Goal: Transaction & Acquisition: Subscribe to service/newsletter

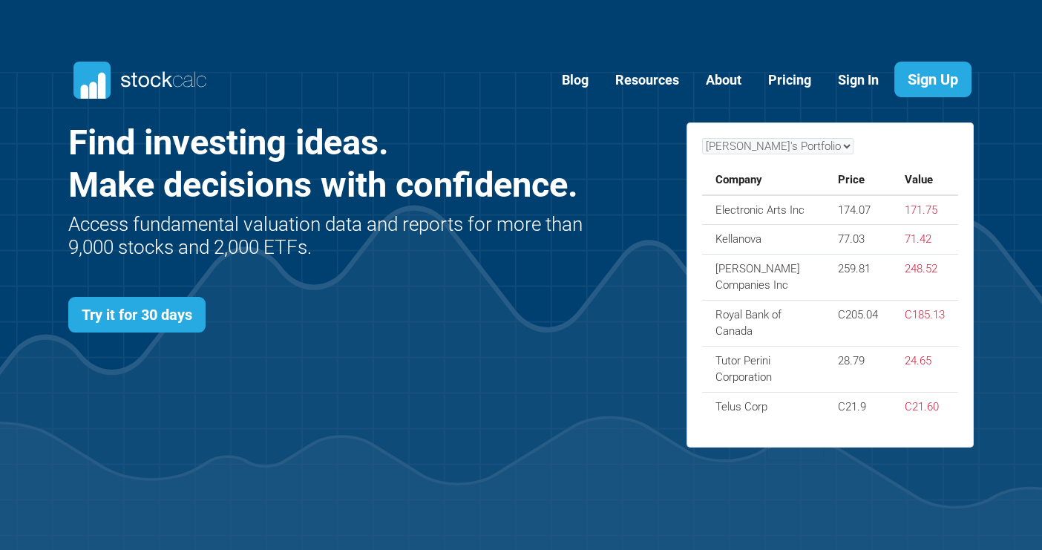
scroll to position [645, 950]
click at [794, 77] on link "Pricing" at bounding box center [789, 80] width 65 height 36
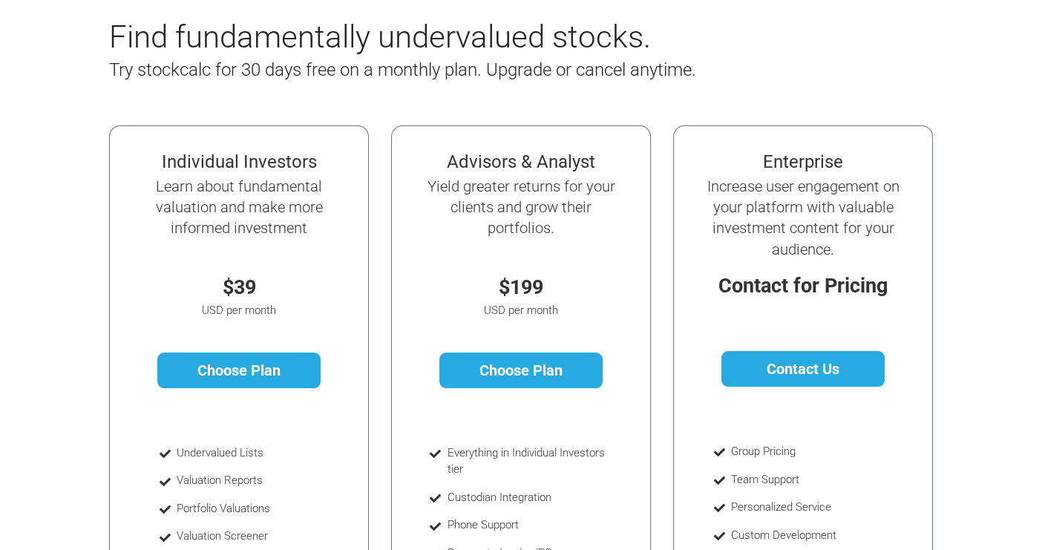
scroll to position [278, 0]
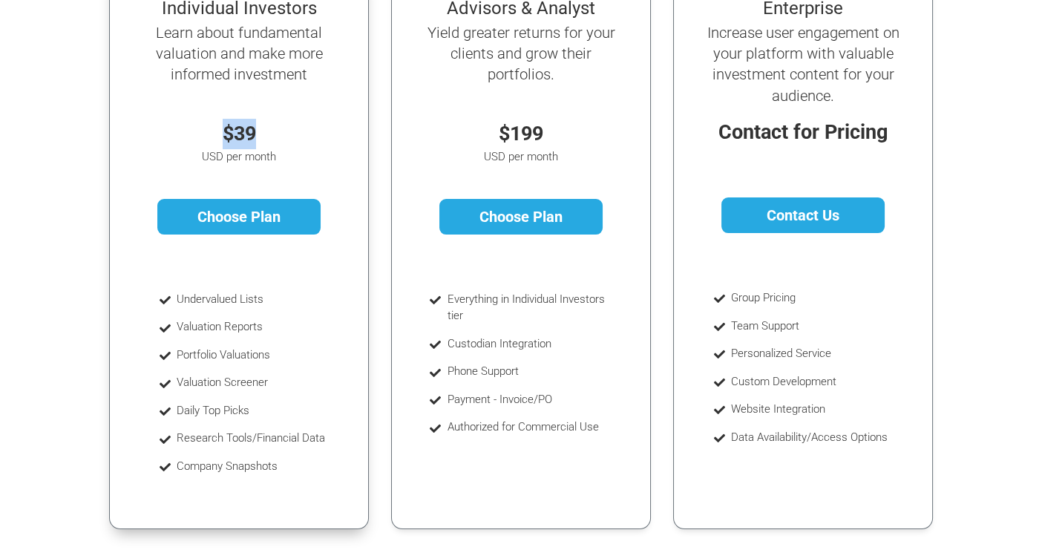
drag, startPoint x: 221, startPoint y: 134, endPoint x: 283, endPoint y: 137, distance: 62.4
click at [283, 137] on p "$39" at bounding box center [238, 134] width 197 height 30
click at [288, 133] on p "$39" at bounding box center [238, 134] width 197 height 30
click at [301, 140] on p "$39" at bounding box center [238, 134] width 197 height 30
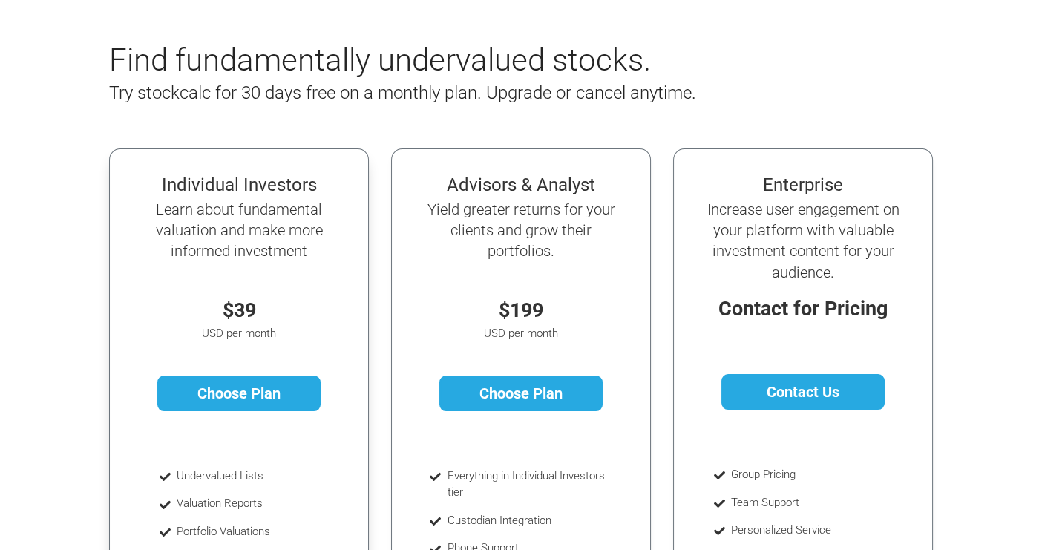
scroll to position [92, 0]
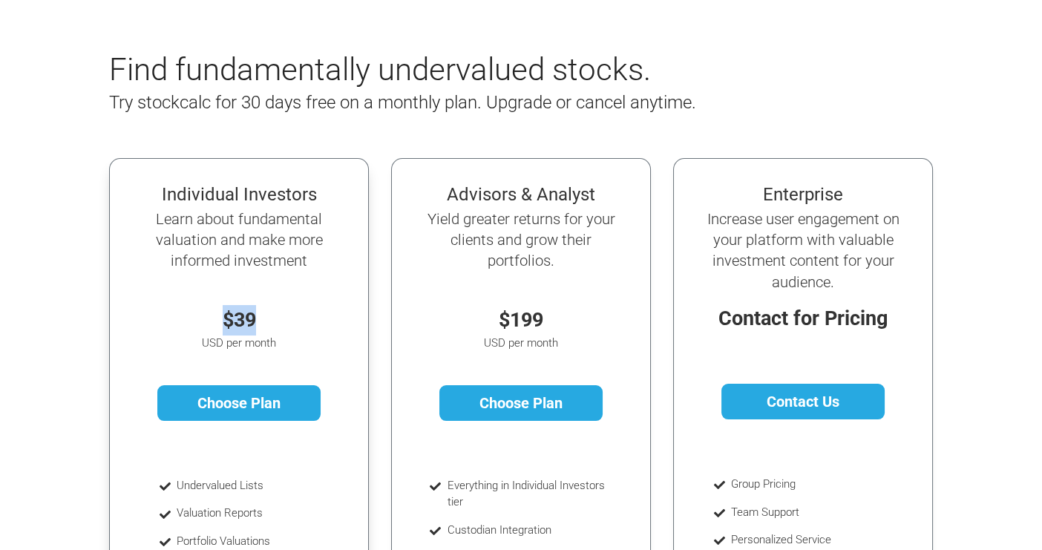
drag, startPoint x: 221, startPoint y: 315, endPoint x: 288, endPoint y: 321, distance: 67.0
click at [288, 321] on p "$39" at bounding box center [238, 320] width 197 height 30
click at [287, 321] on p "$39" at bounding box center [238, 320] width 197 height 30
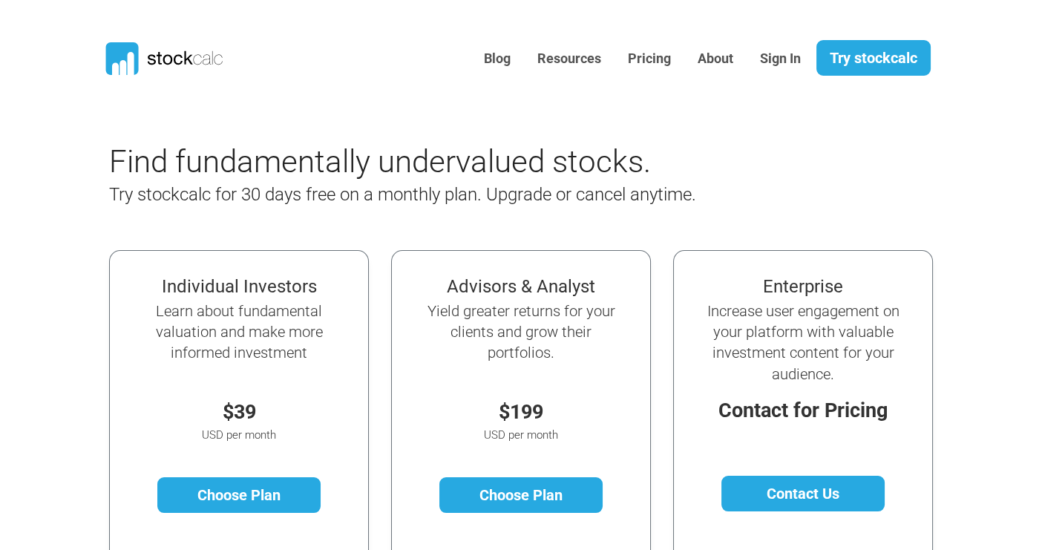
drag, startPoint x: 220, startPoint y: 415, endPoint x: 262, endPoint y: 427, distance: 43.2
click at [262, 427] on div "Individual Investors Learn about fundamental valuation and make more informed i…" at bounding box center [239, 411] width 225 height 286
click at [264, 420] on p "$39" at bounding box center [238, 412] width 197 height 30
drag, startPoint x: 233, startPoint y: 410, endPoint x: 284, endPoint y: 410, distance: 51.2
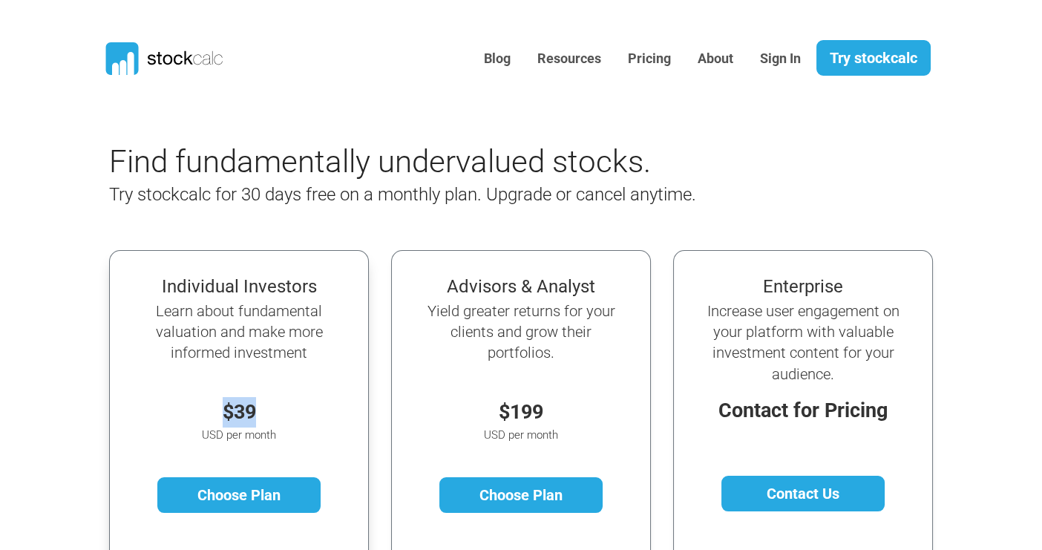
click at [284, 410] on p "$39" at bounding box center [238, 412] width 197 height 30
click at [285, 412] on p "$39" at bounding box center [238, 412] width 197 height 30
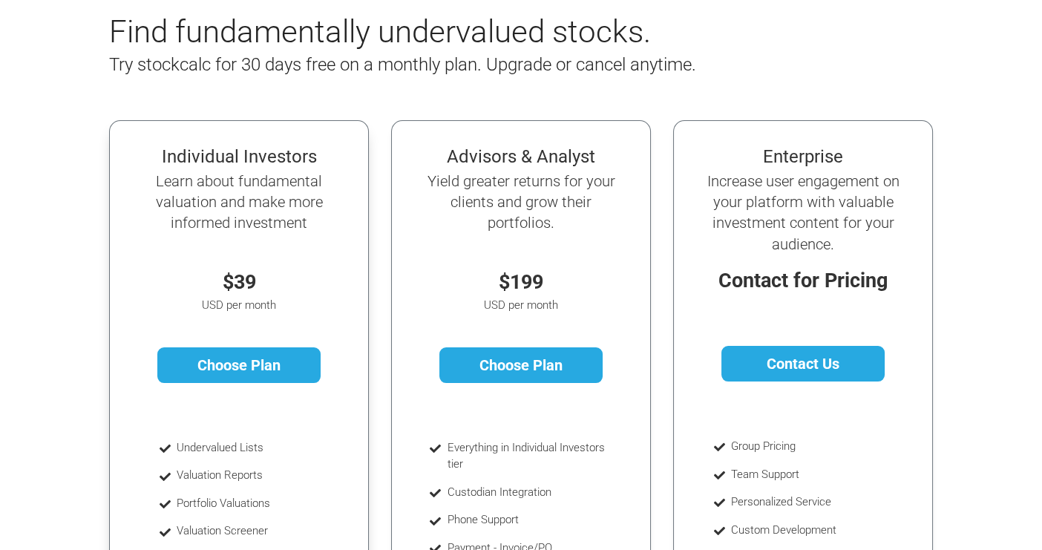
scroll to position [185, 0]
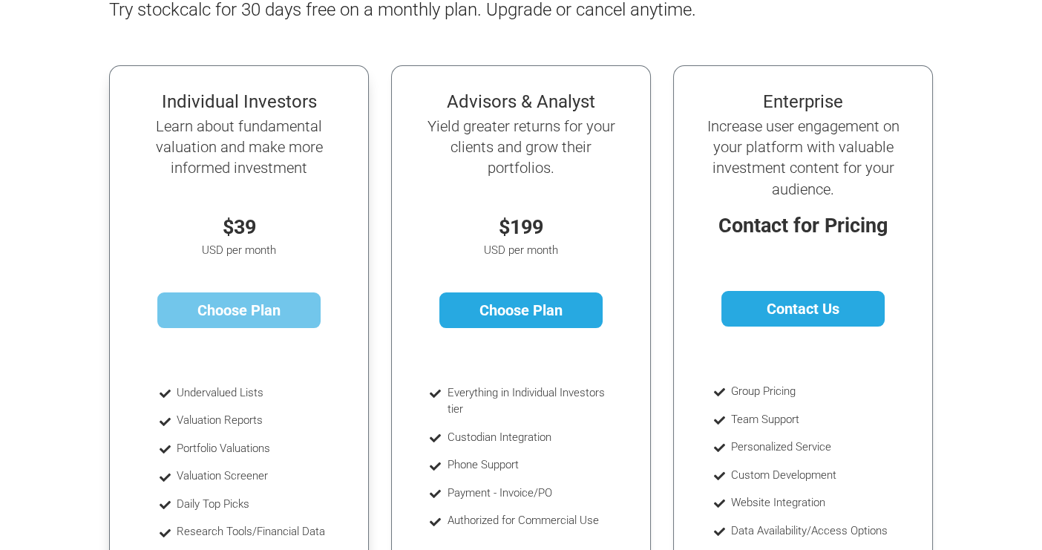
click at [233, 312] on link "Choose Plan" at bounding box center [239, 310] width 164 height 36
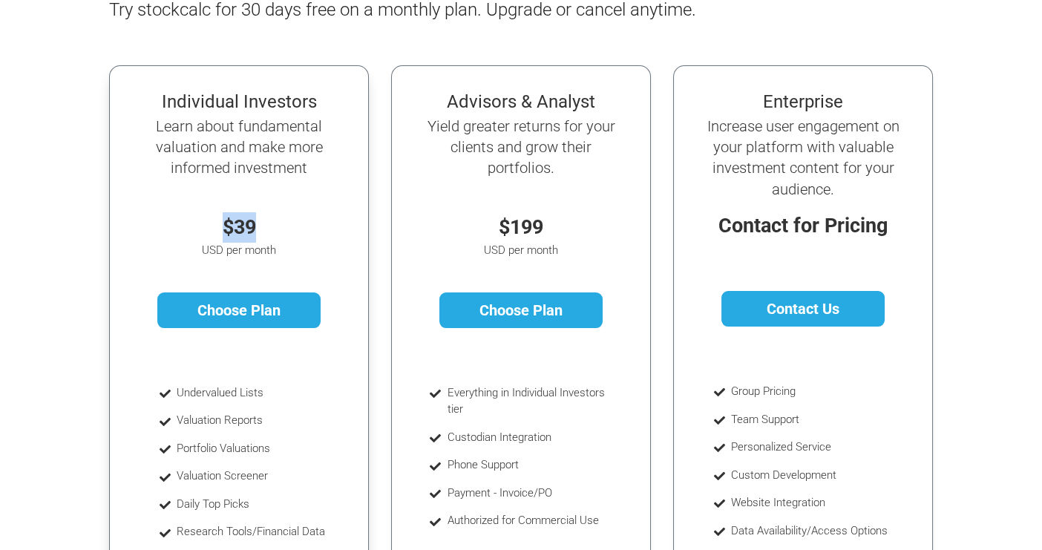
drag, startPoint x: 246, startPoint y: 229, endPoint x: 295, endPoint y: 229, distance: 49.0
click at [295, 229] on p "$39" at bounding box center [238, 227] width 197 height 30
click at [292, 230] on p "$39" at bounding box center [238, 227] width 197 height 30
click at [306, 220] on p "$39" at bounding box center [238, 227] width 197 height 30
click at [226, 207] on div "Individual Investors Learn about fundamental valuation and make more informed i…" at bounding box center [239, 226] width 225 height 286
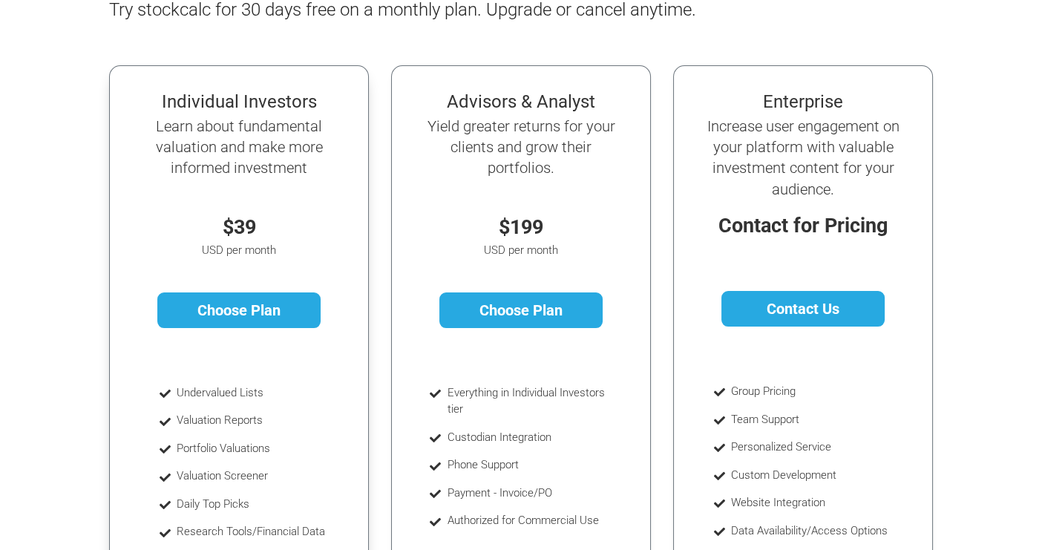
click at [252, 226] on p "$39" at bounding box center [238, 227] width 197 height 30
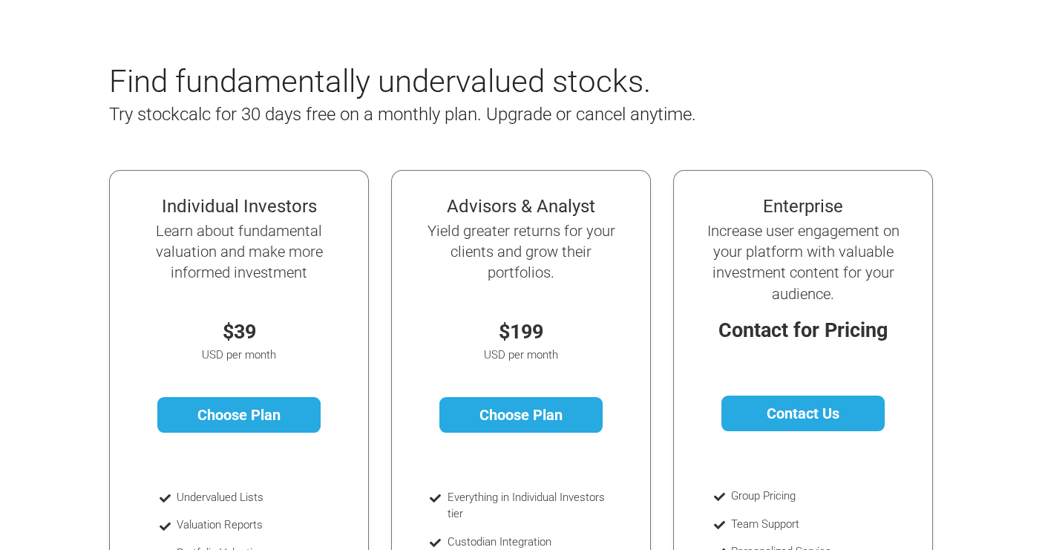
scroll to position [0, 0]
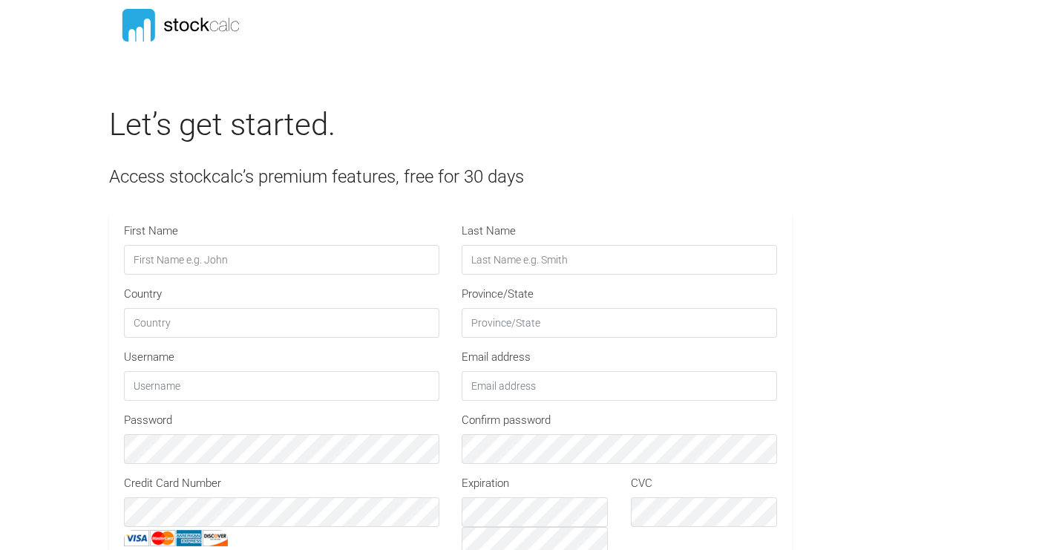
type input "STOCKCALC30"
